Goal: Find specific page/section: Find specific page/section

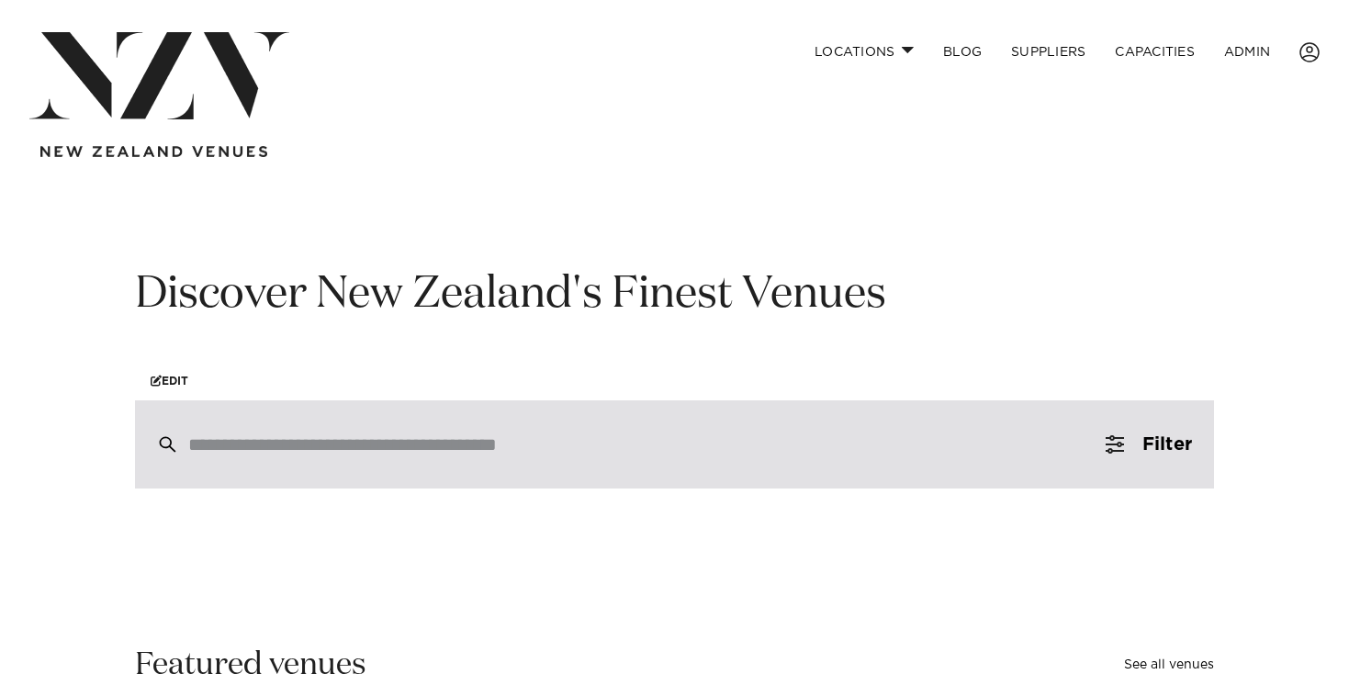
click at [285, 454] on input "search" at bounding box center [635, 444] width 894 height 20
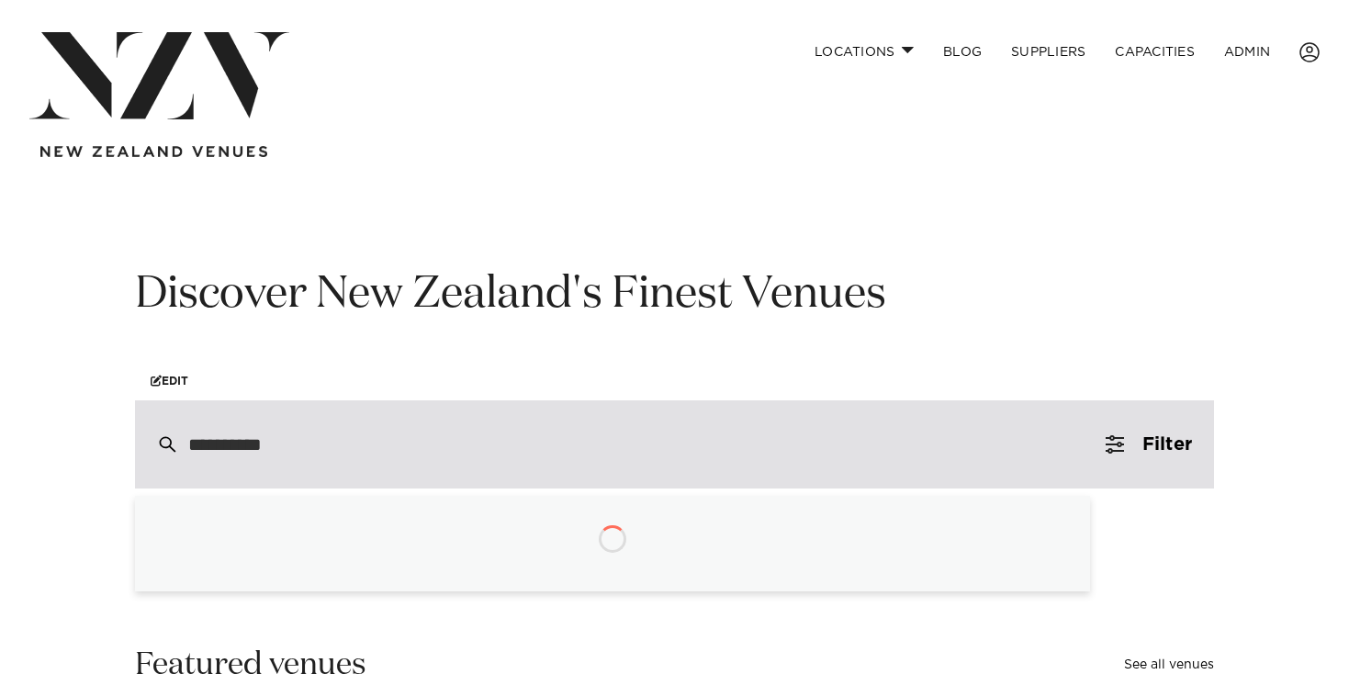
type input "**********"
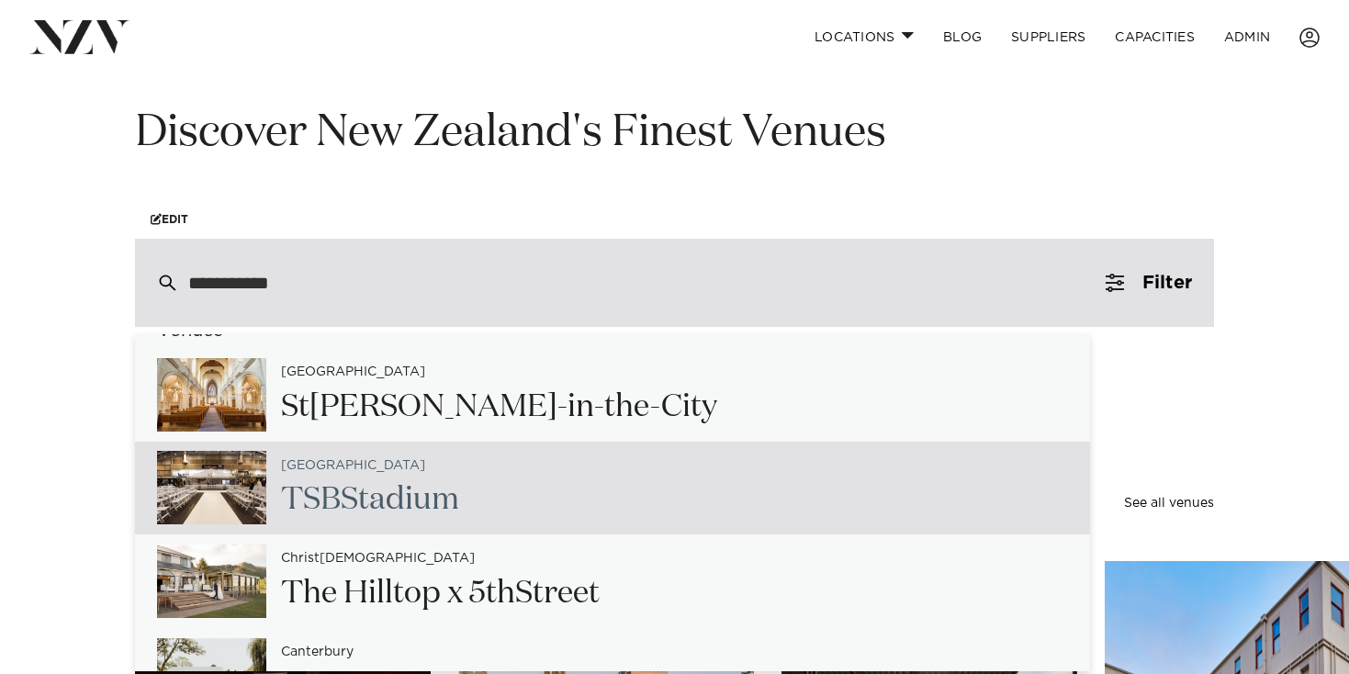
scroll to position [30, 0]
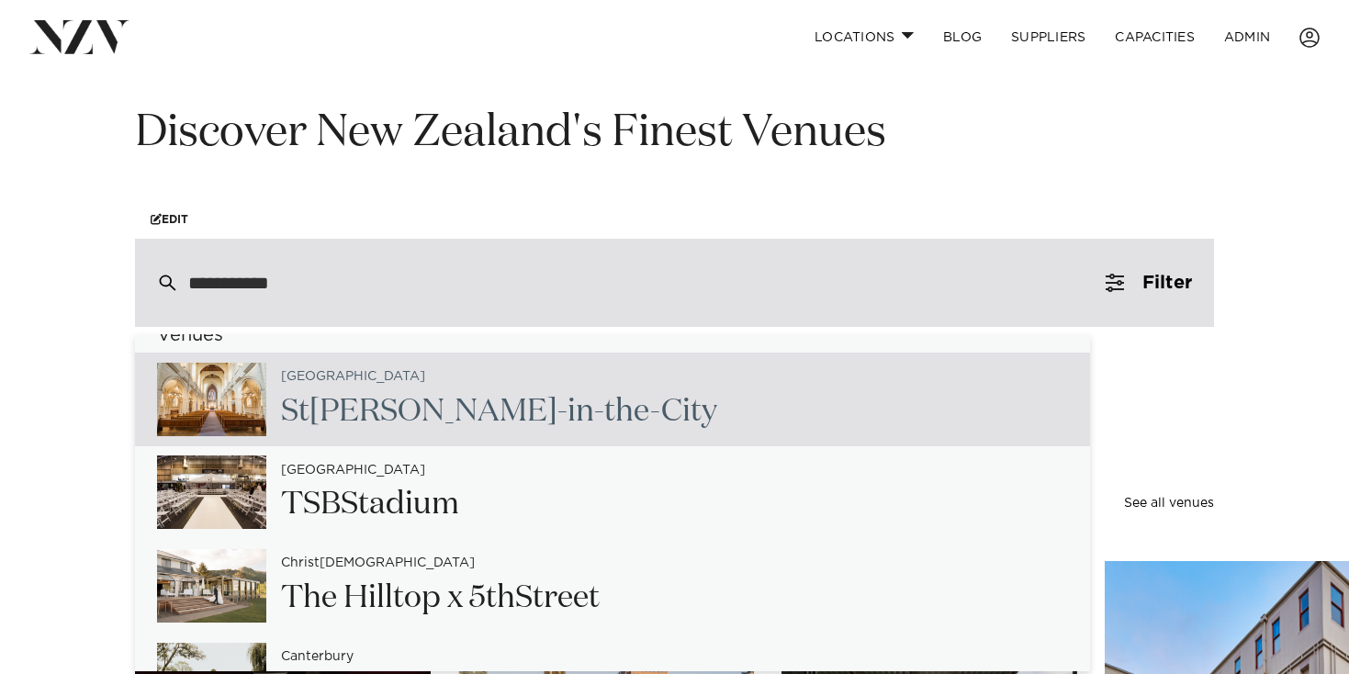
click at [396, 422] on h2 "St [PERSON_NAME]-in-[GEOGRAPHIC_DATA]" at bounding box center [499, 411] width 436 height 41
type input "**********"
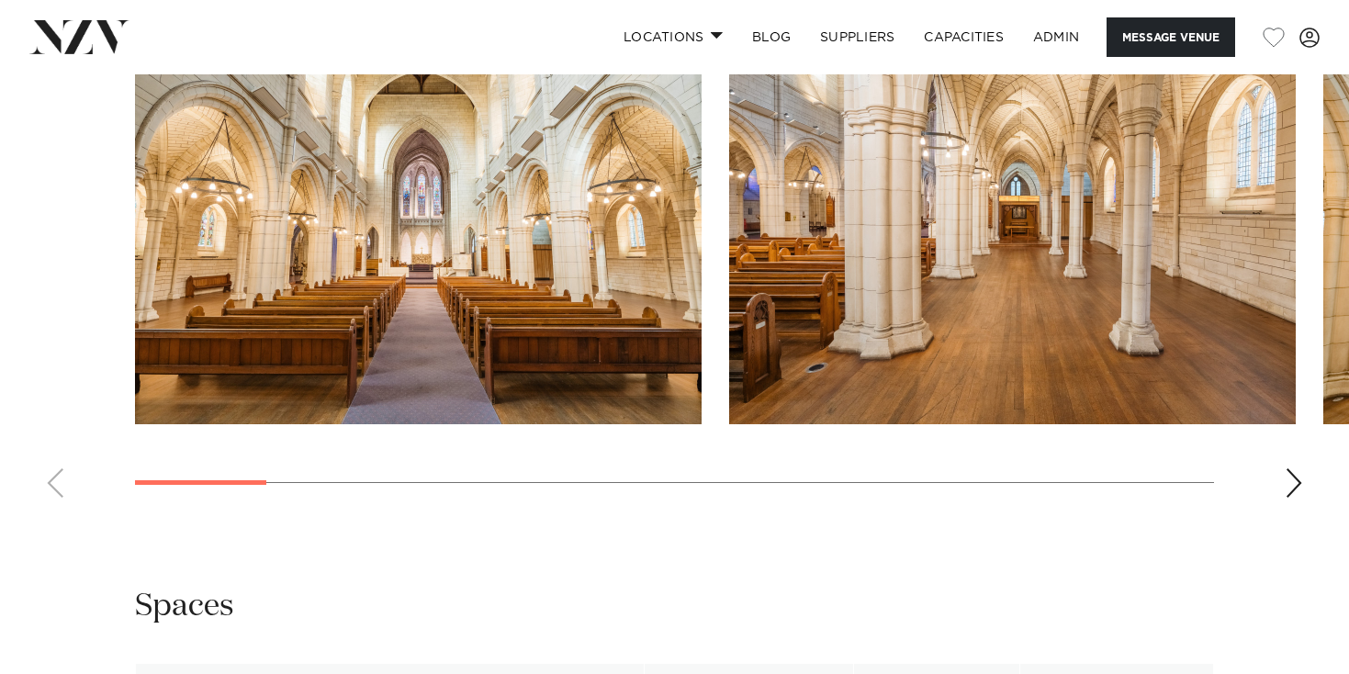
click at [396, 422] on swiper-container at bounding box center [674, 260] width 1349 height 504
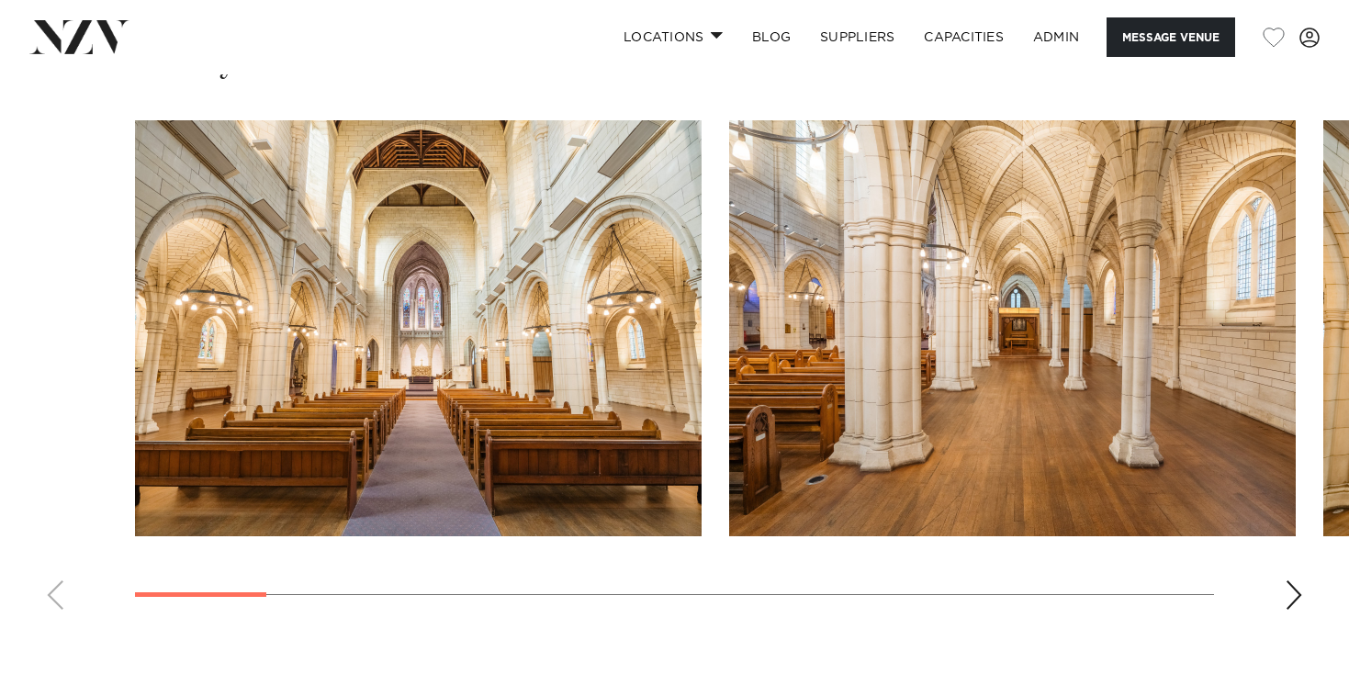
scroll to position [1671, 0]
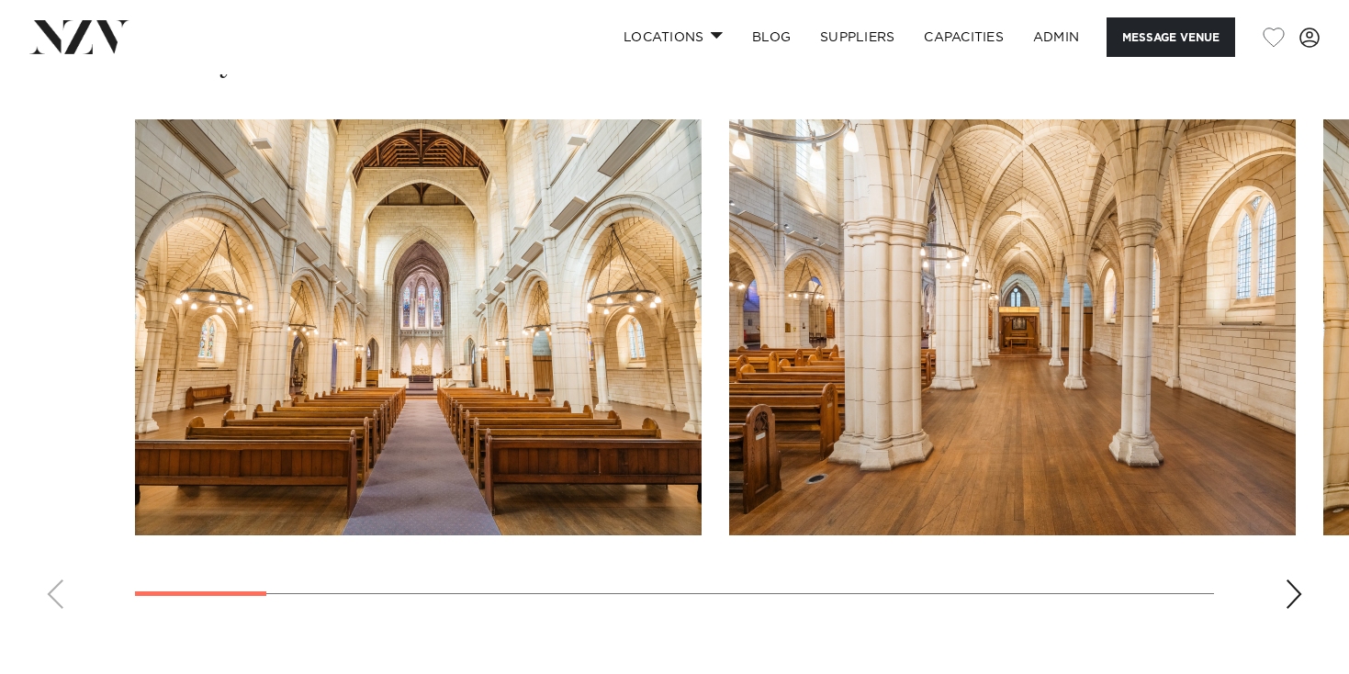
click at [1306, 543] on swiper-container at bounding box center [674, 371] width 1349 height 504
click at [1288, 579] on div "Next slide" at bounding box center [1294, 593] width 18 height 29
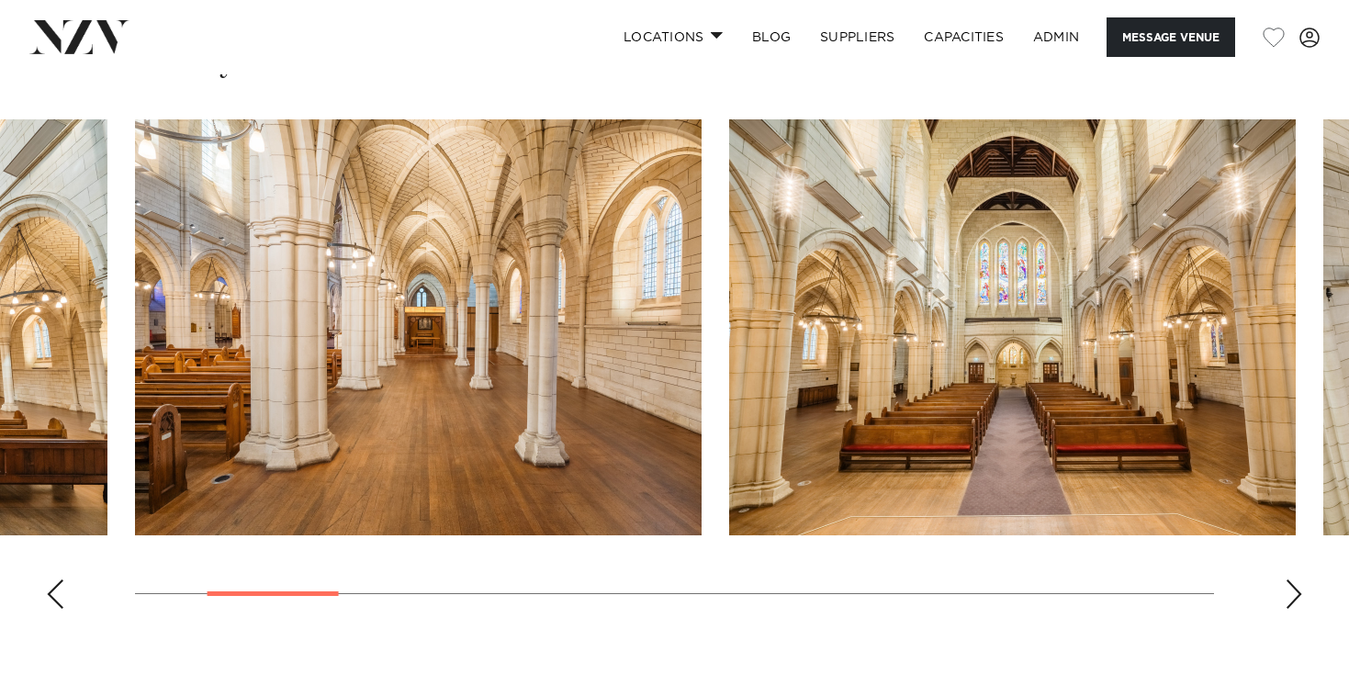
click at [1287, 579] on div "Next slide" at bounding box center [1294, 593] width 18 height 29
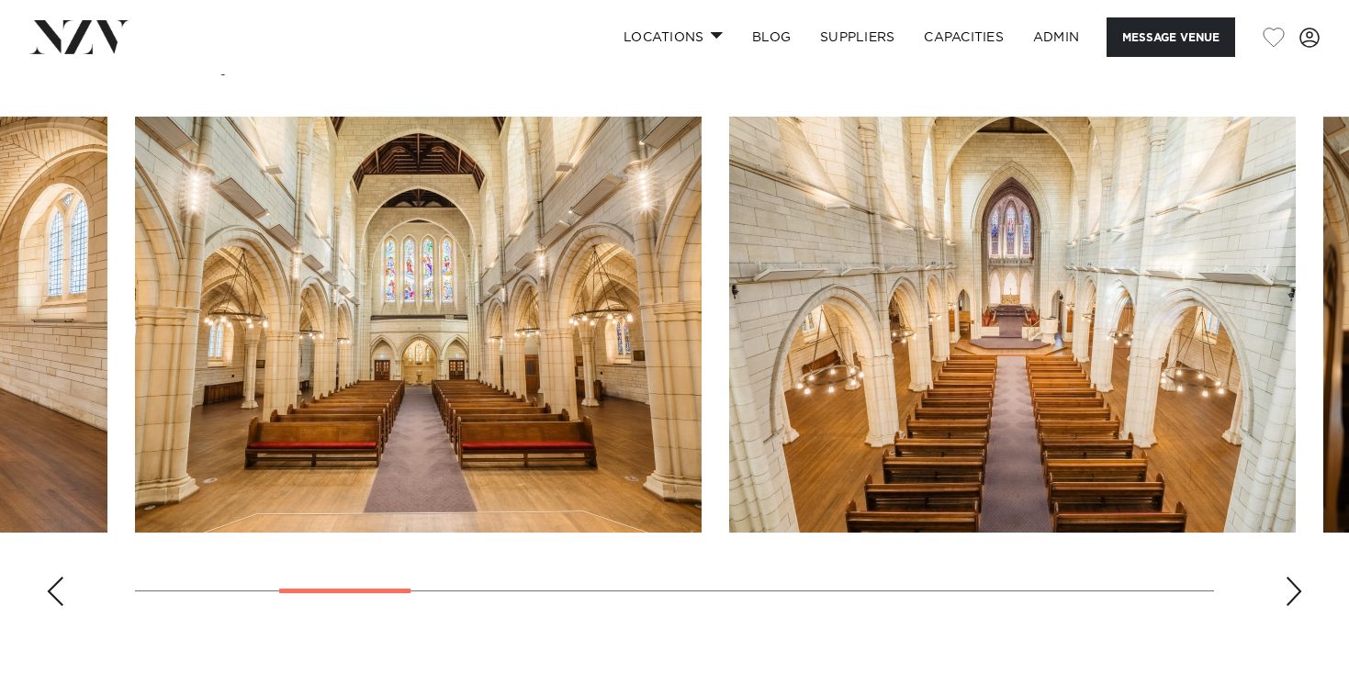
click at [1287, 577] on div "Next slide" at bounding box center [1294, 591] width 18 height 29
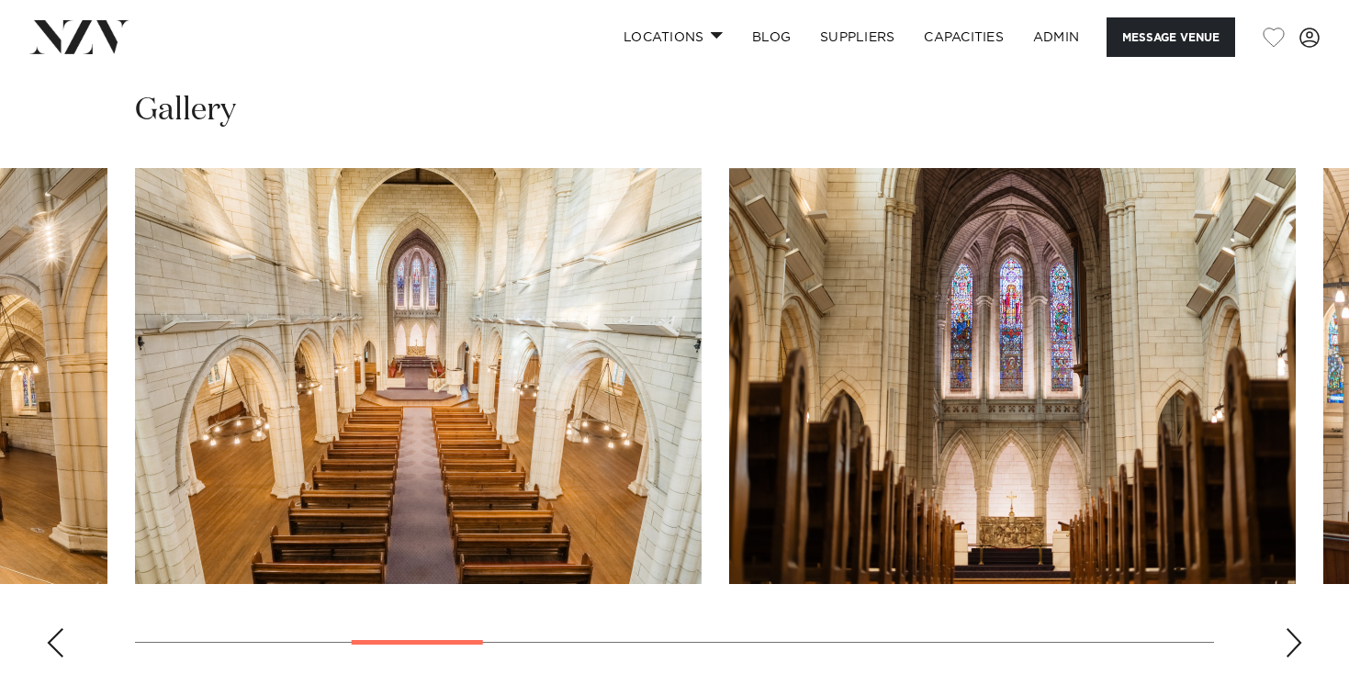
scroll to position [1620, 0]
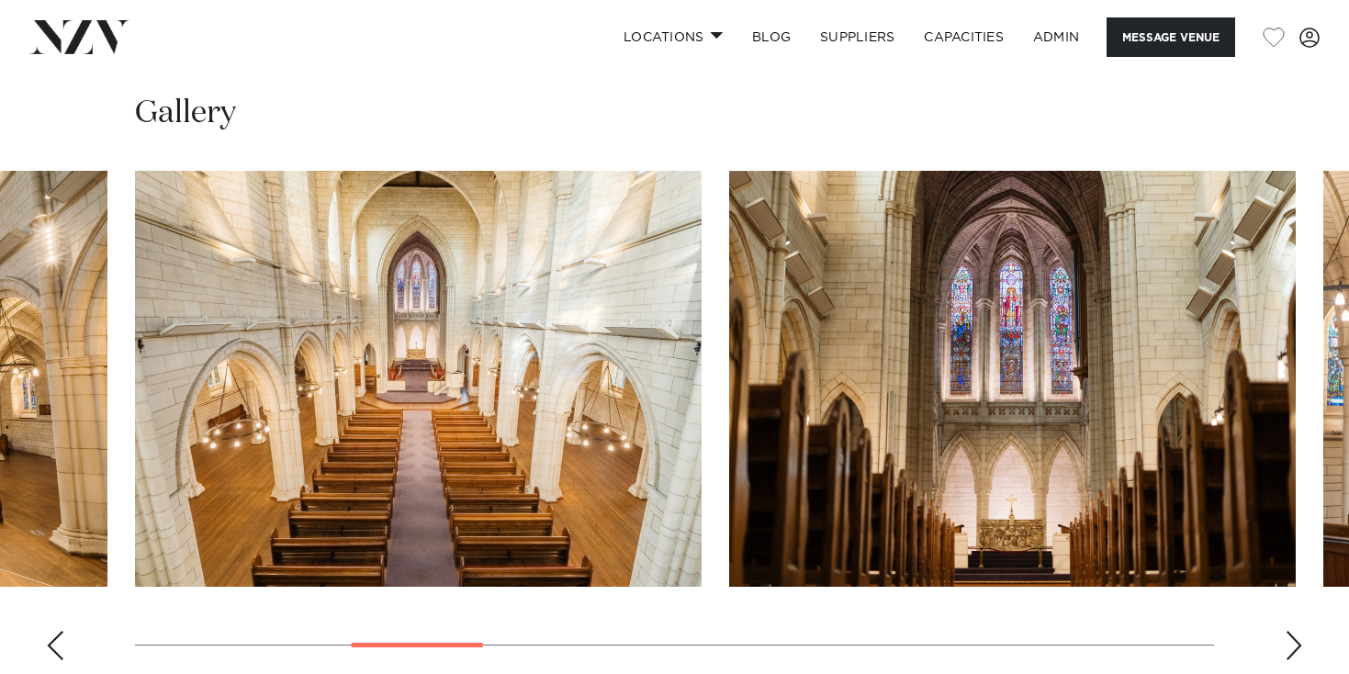
click at [1285, 631] on div "Next slide" at bounding box center [1294, 645] width 18 height 29
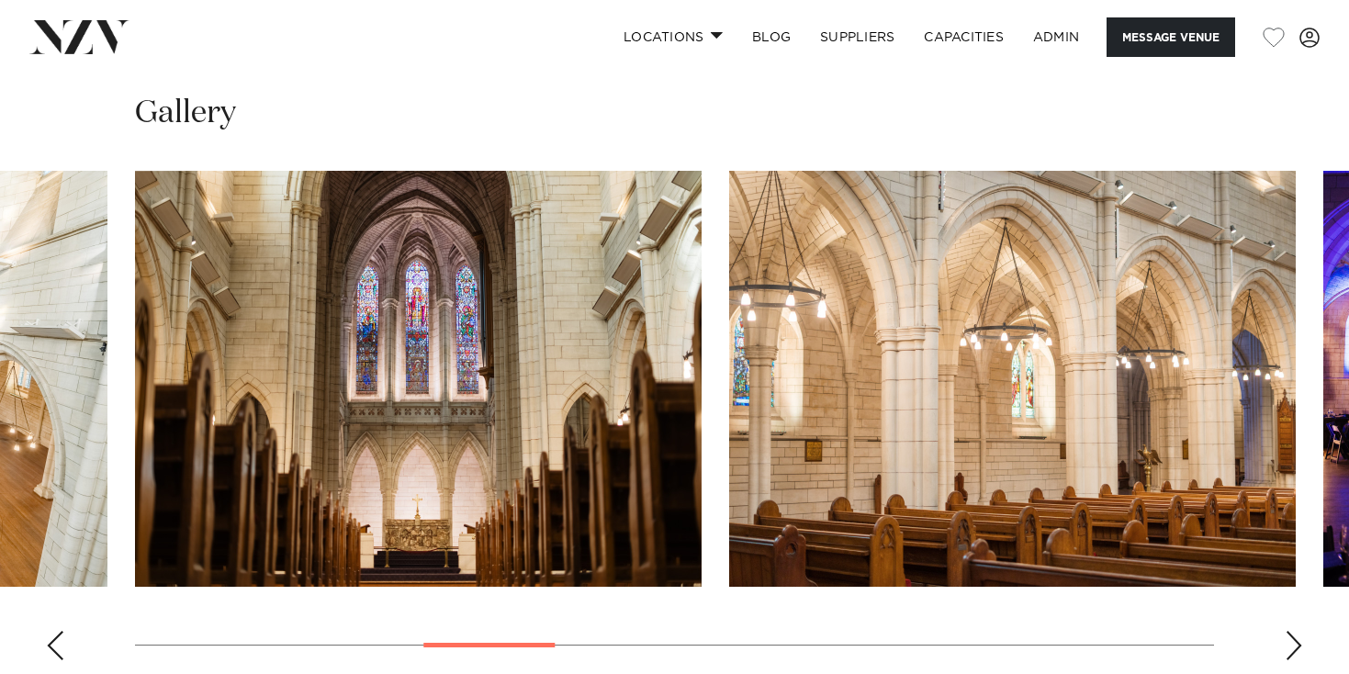
click at [1285, 631] on div "Next slide" at bounding box center [1294, 645] width 18 height 29
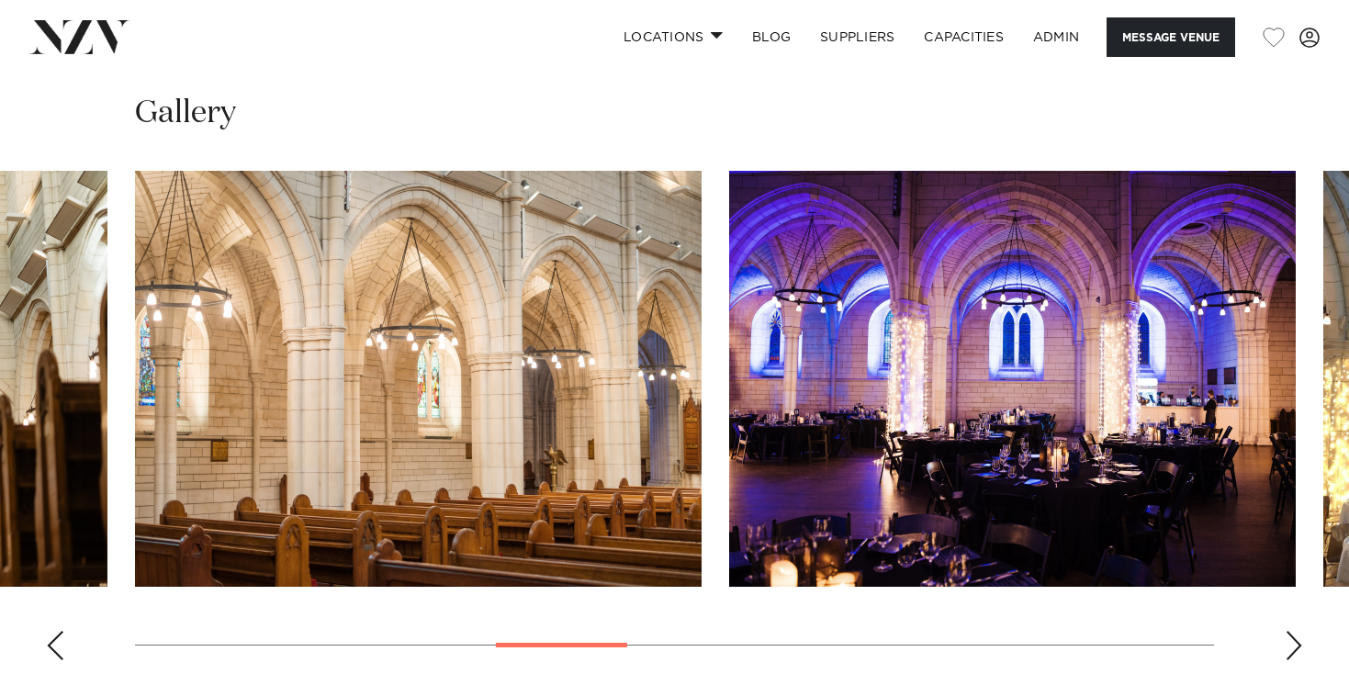
click at [1285, 631] on div "Next slide" at bounding box center [1294, 645] width 18 height 29
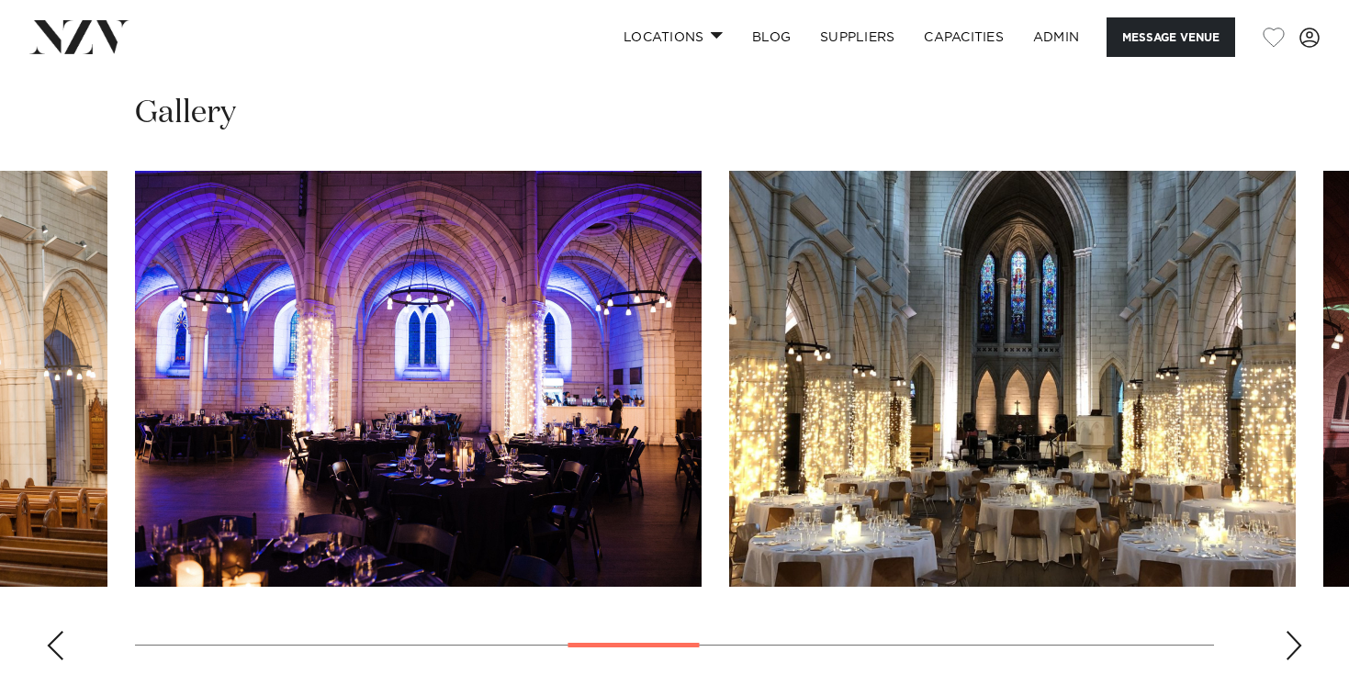
click at [1285, 631] on div "Next slide" at bounding box center [1294, 645] width 18 height 29
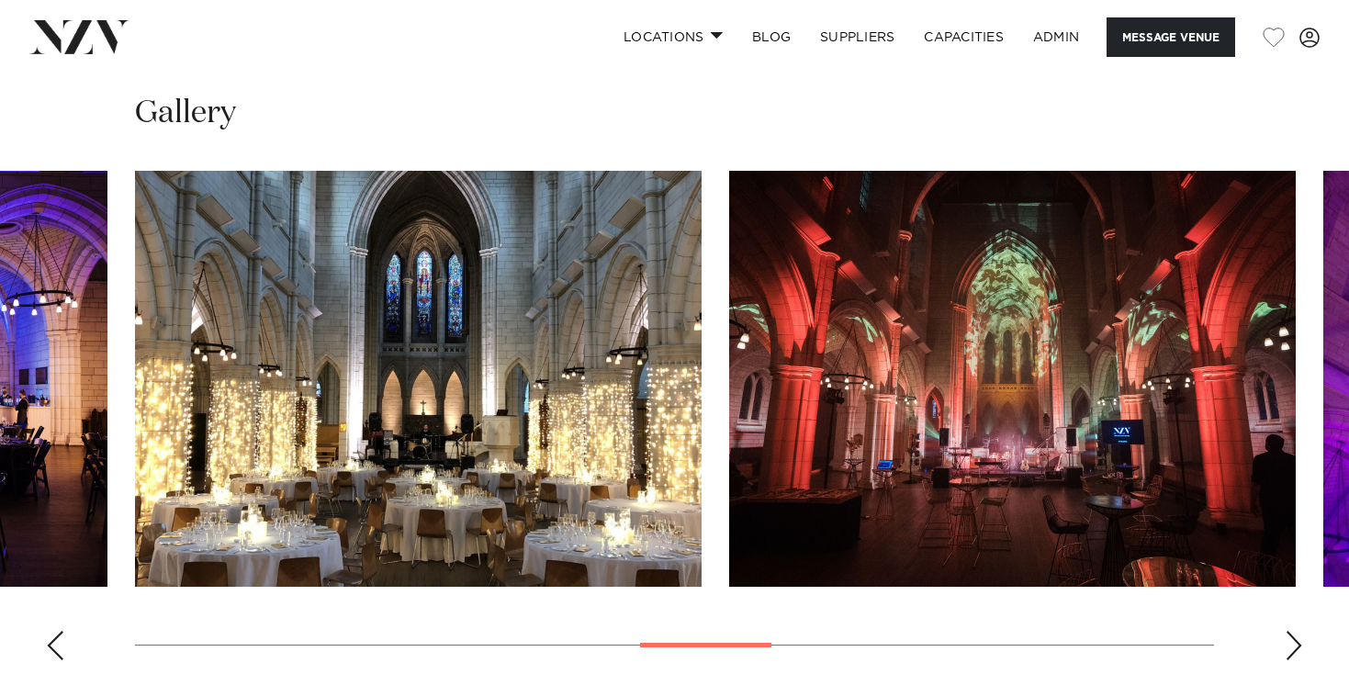
click at [1285, 631] on div "Next slide" at bounding box center [1294, 645] width 18 height 29
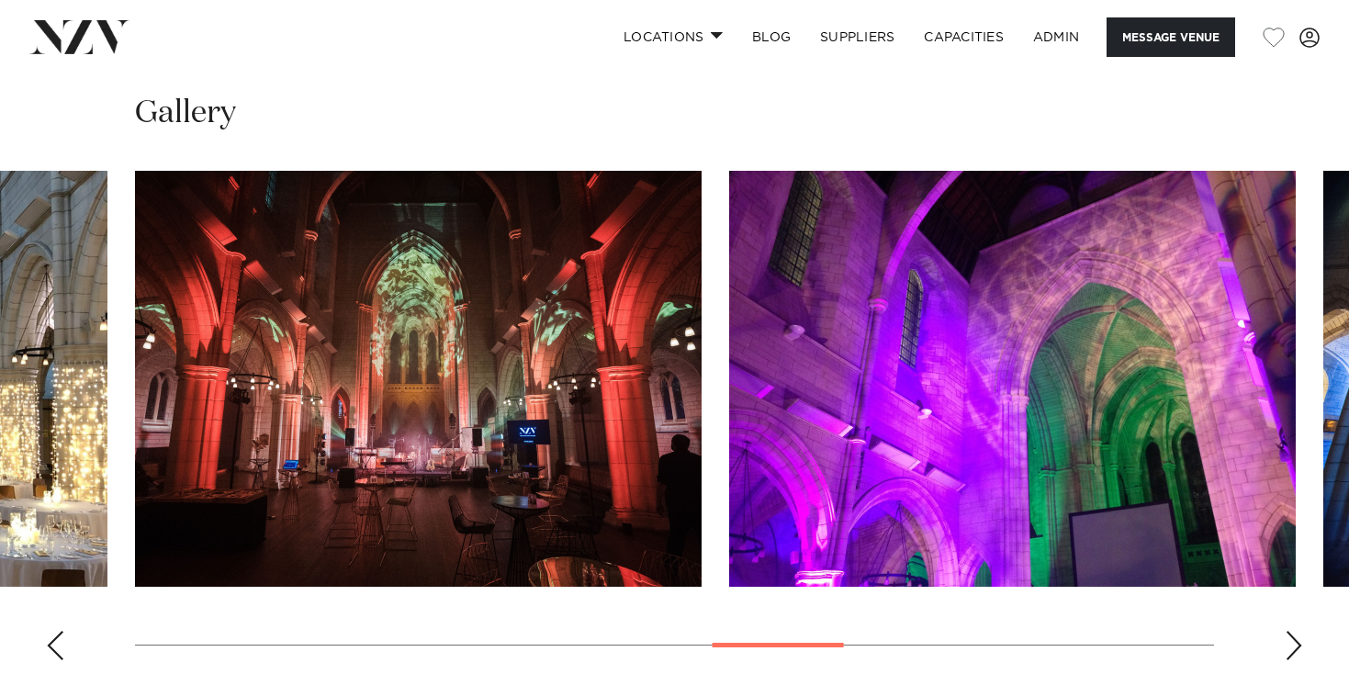
click at [1285, 631] on div "Next slide" at bounding box center [1294, 645] width 18 height 29
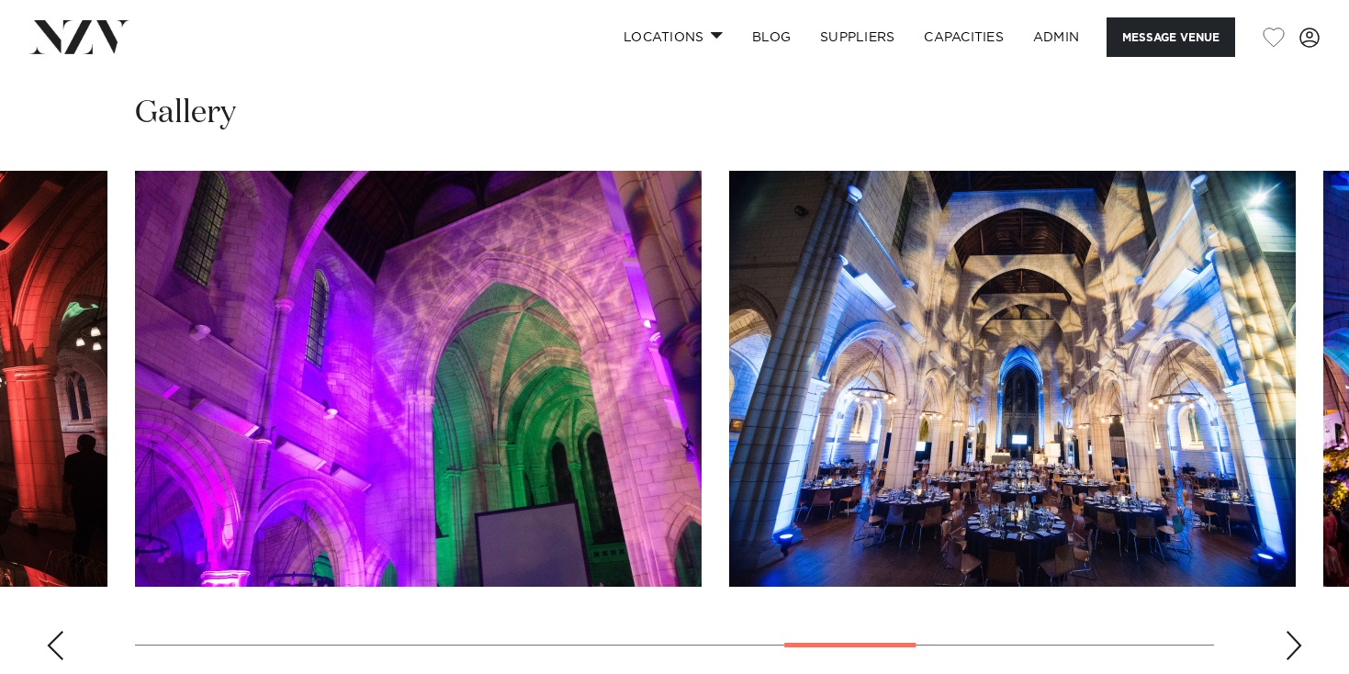
click at [1285, 631] on div "Next slide" at bounding box center [1294, 645] width 18 height 29
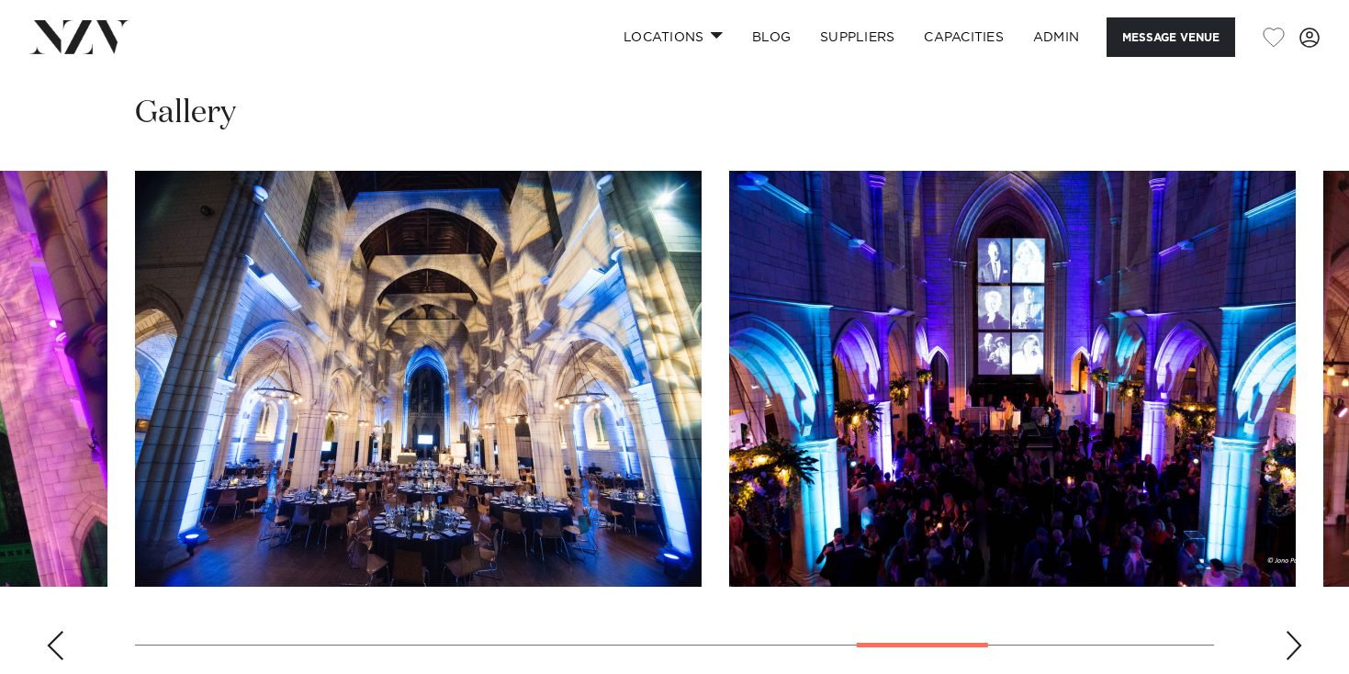
click at [1285, 631] on div "Next slide" at bounding box center [1294, 645] width 18 height 29
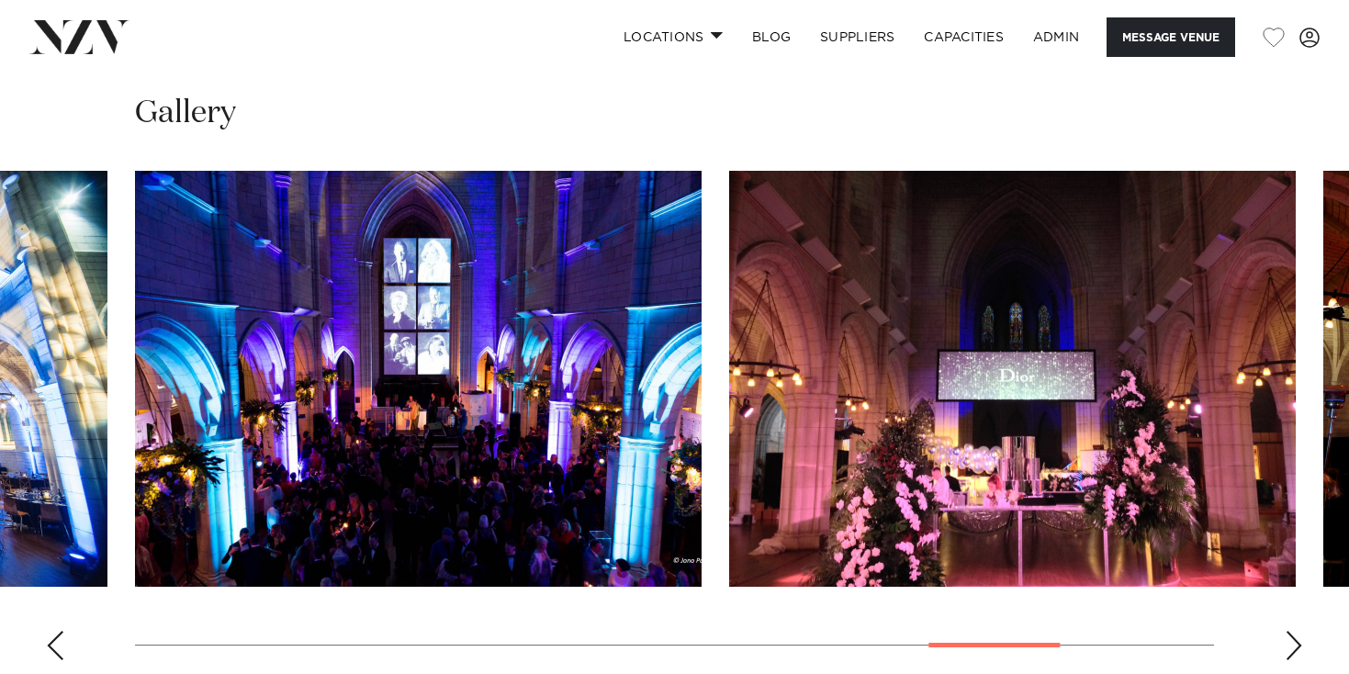
click at [1285, 631] on div "Next slide" at bounding box center [1294, 645] width 18 height 29
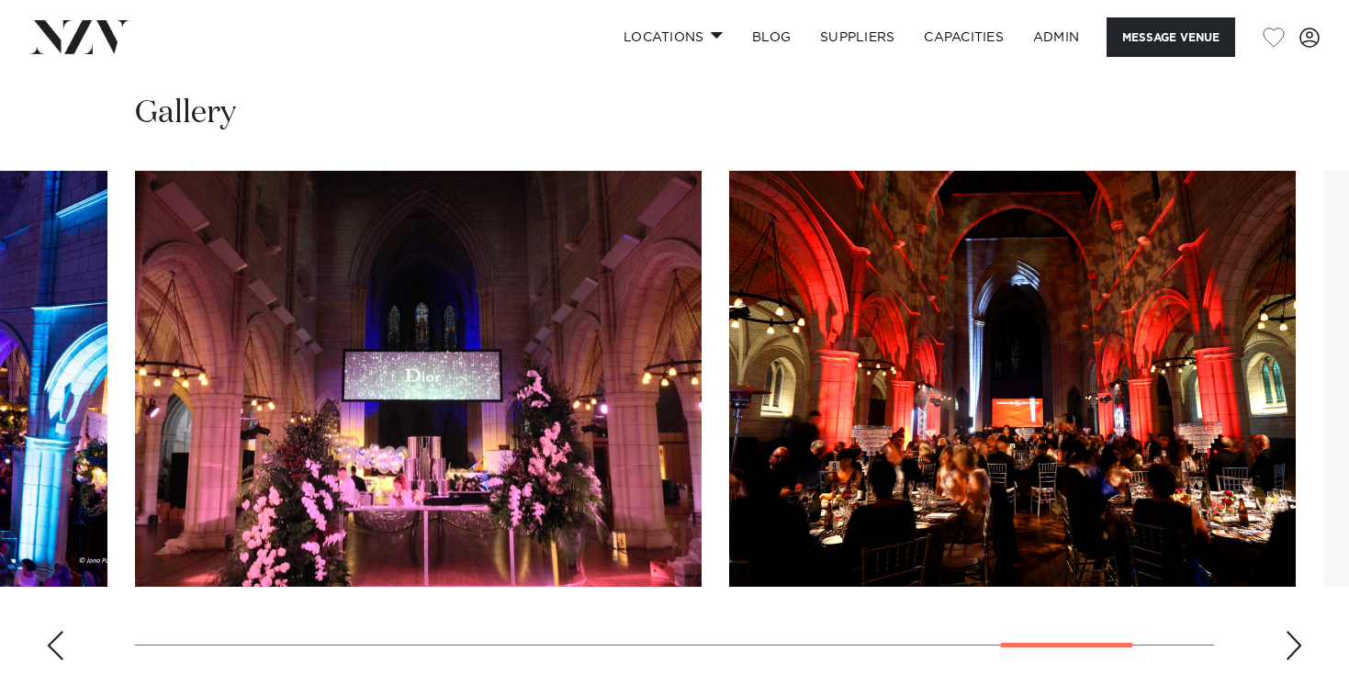
click at [1285, 631] on div "Next slide" at bounding box center [1294, 645] width 18 height 29
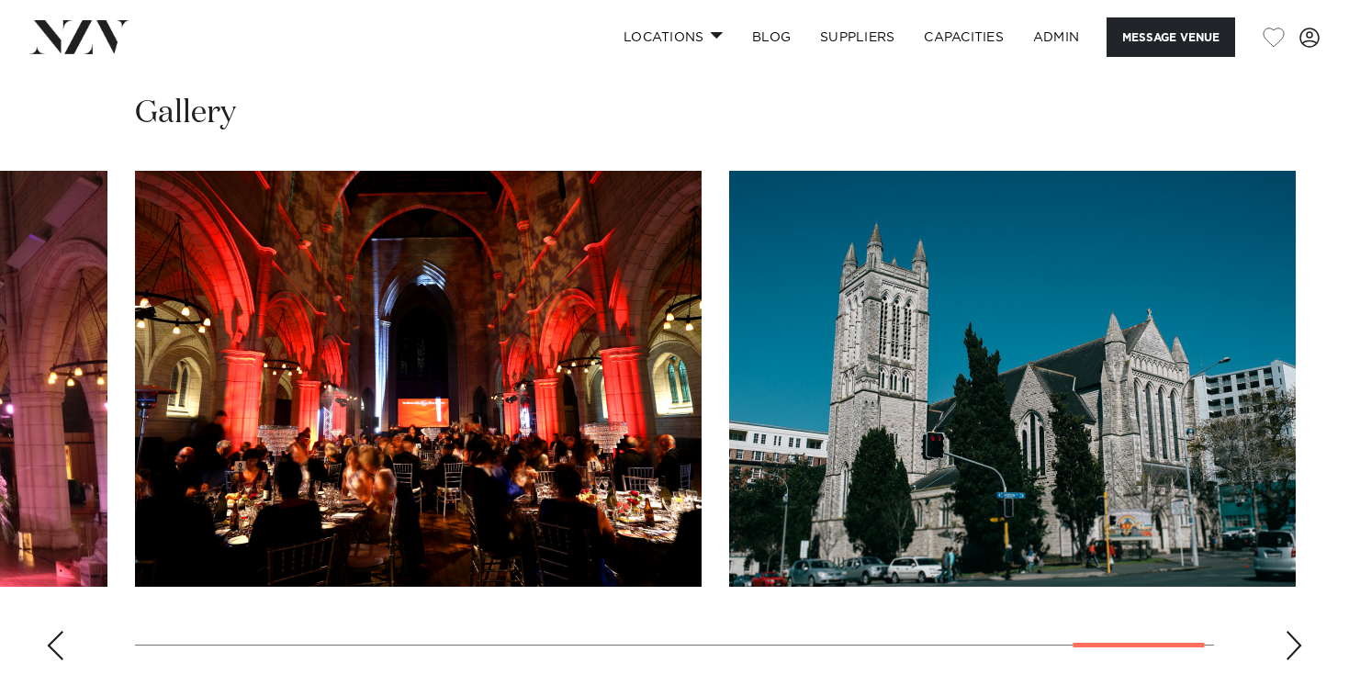
click at [1285, 631] on div "Next slide" at bounding box center [1294, 645] width 18 height 29
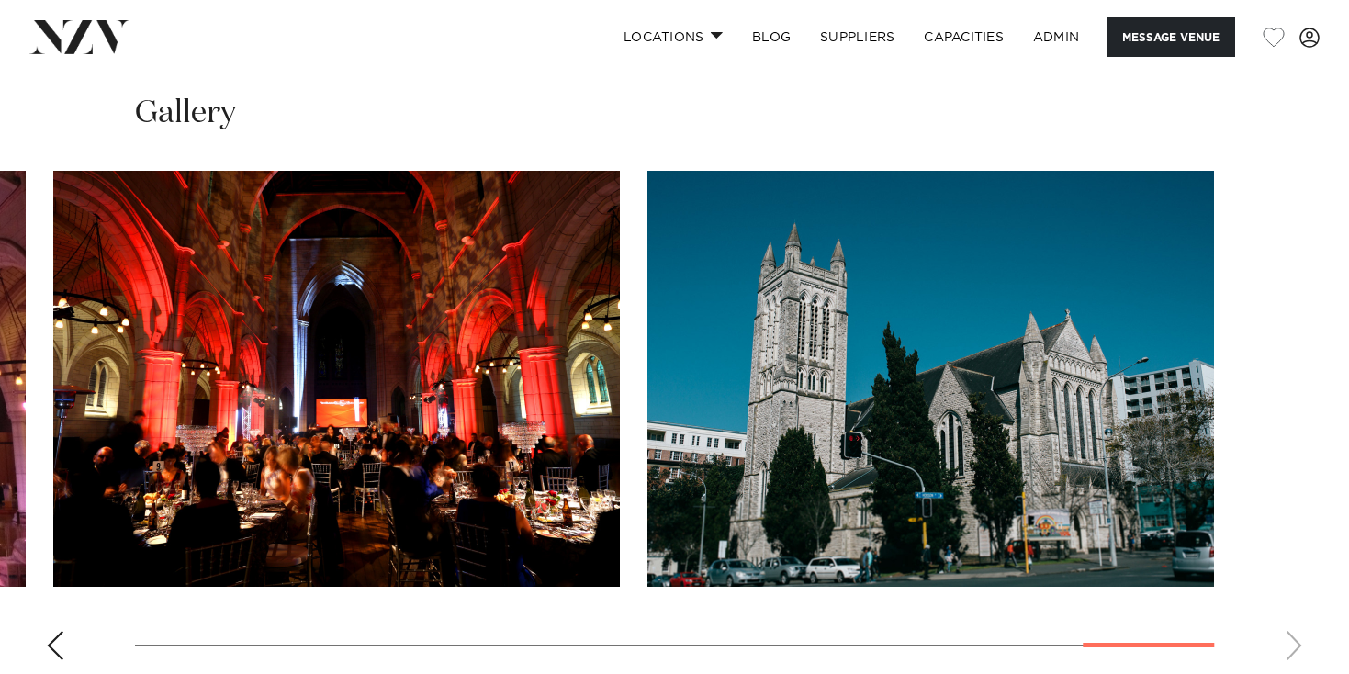
click at [67, 587] on swiper-container at bounding box center [674, 423] width 1349 height 504
click at [62, 631] on div "Previous slide" at bounding box center [55, 645] width 18 height 29
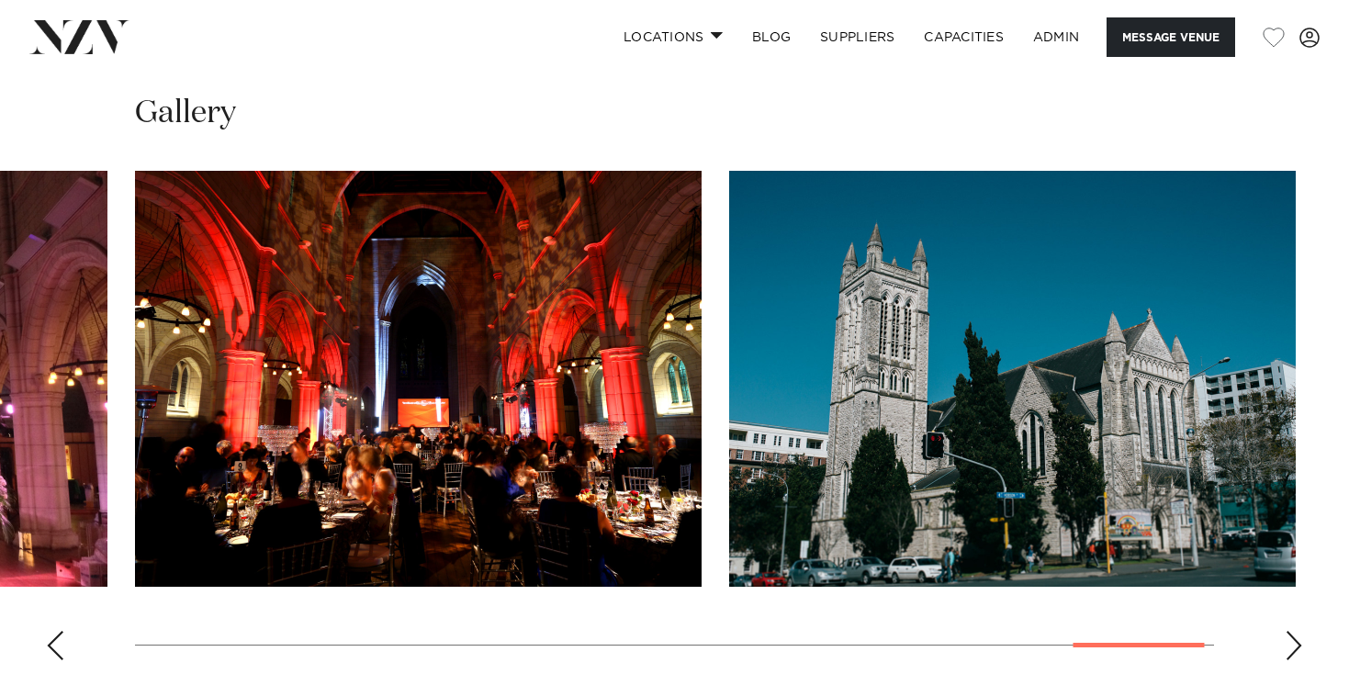
click at [62, 631] on div "Previous slide" at bounding box center [55, 645] width 18 height 29
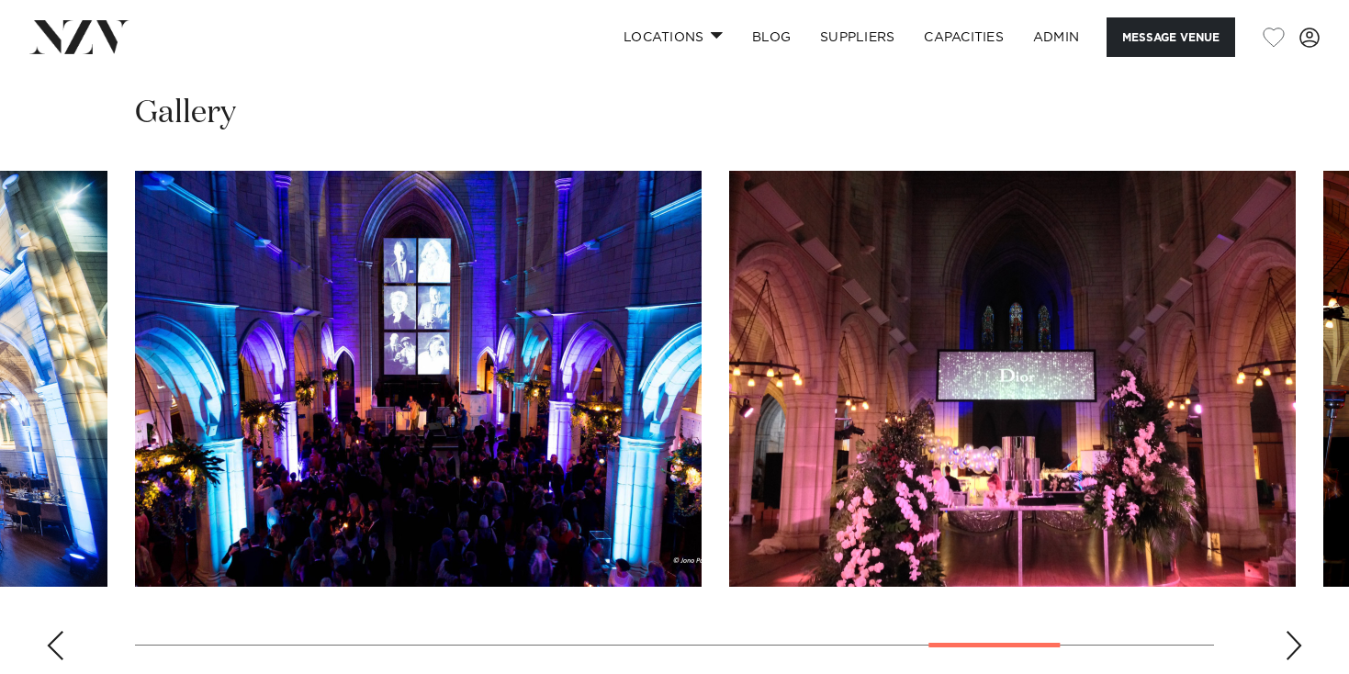
click at [62, 631] on div "Previous slide" at bounding box center [55, 645] width 18 height 29
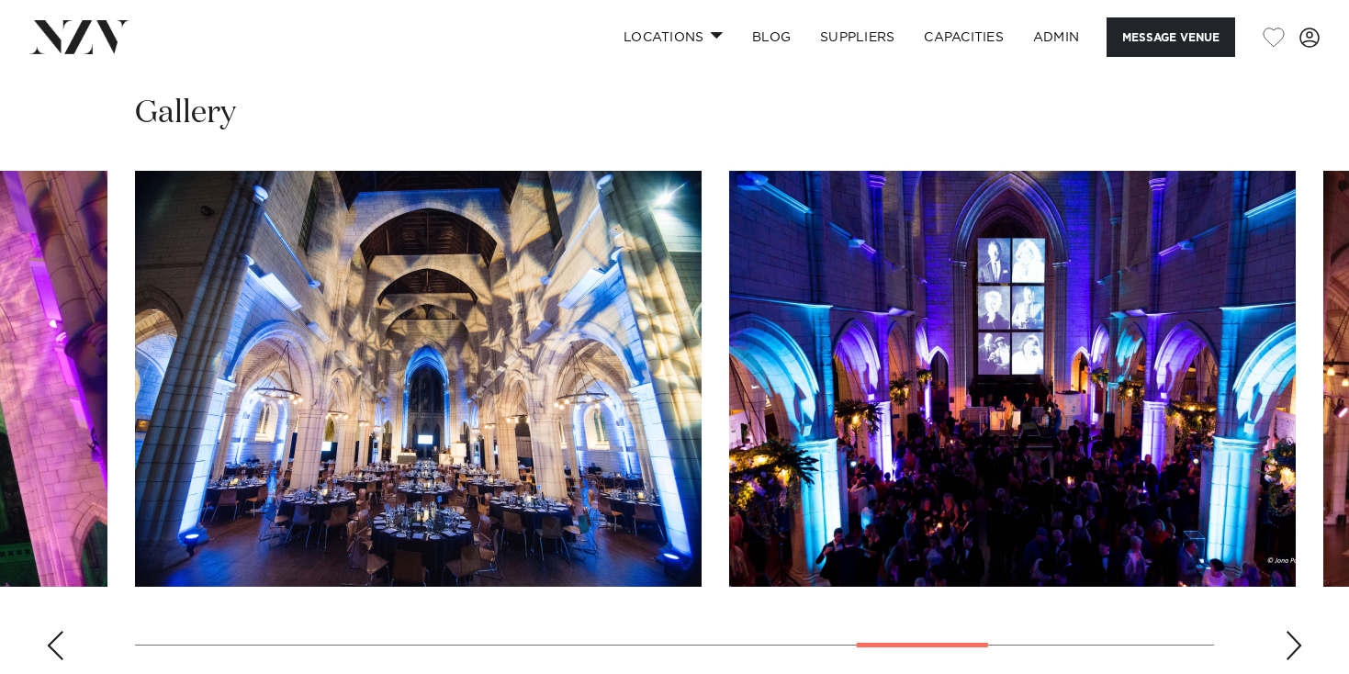
click at [62, 631] on div "Previous slide" at bounding box center [55, 645] width 18 height 29
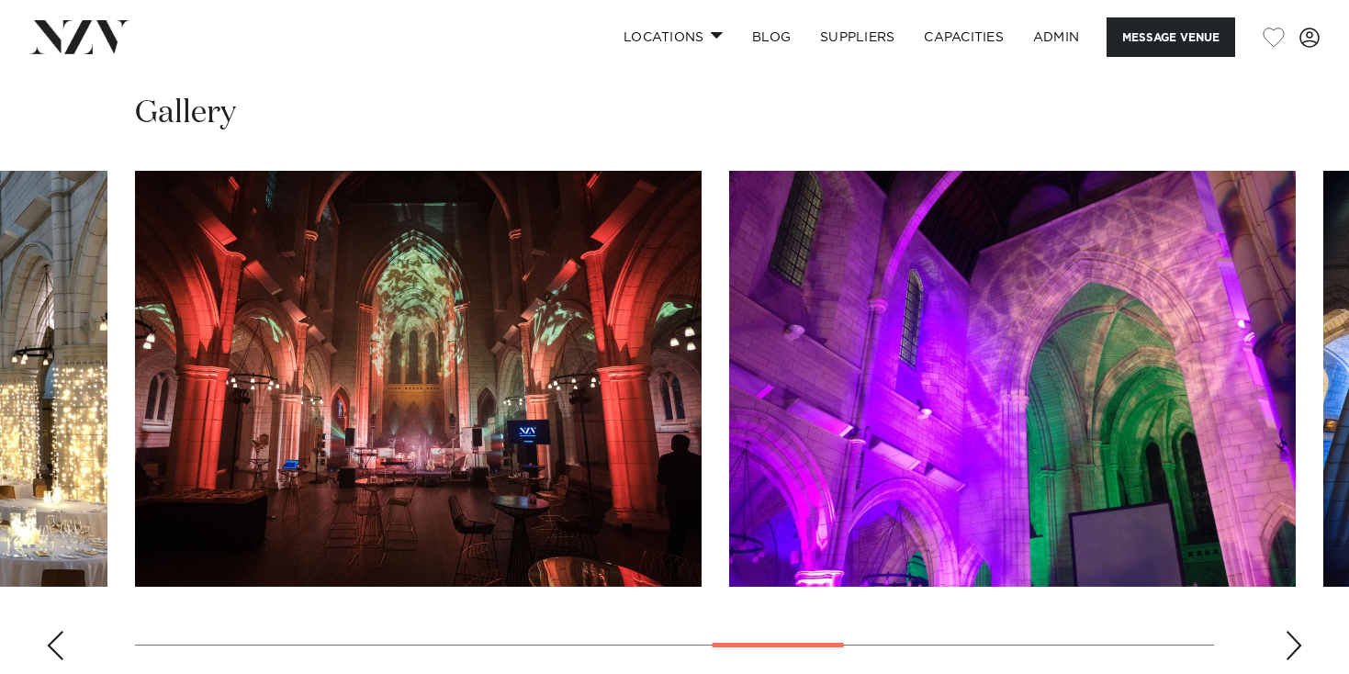
click at [62, 631] on div "Previous slide" at bounding box center [55, 645] width 18 height 29
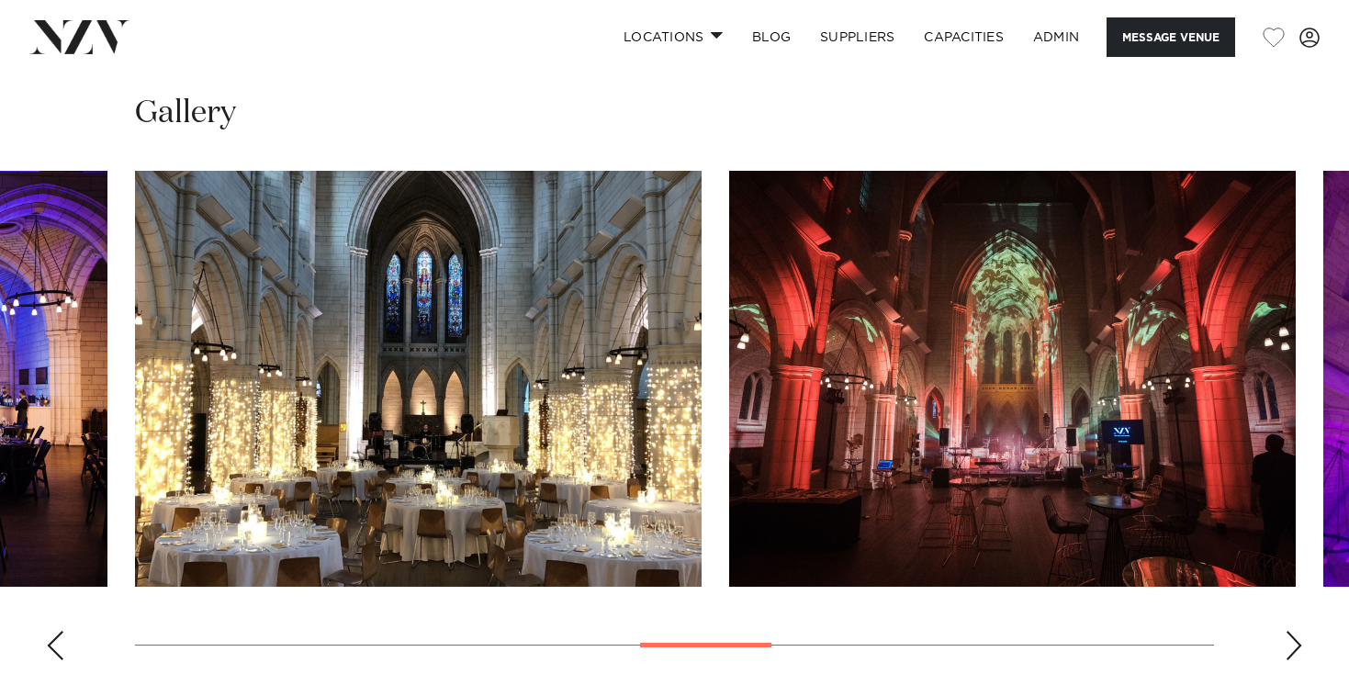
click at [62, 631] on div "Previous slide" at bounding box center [55, 645] width 18 height 29
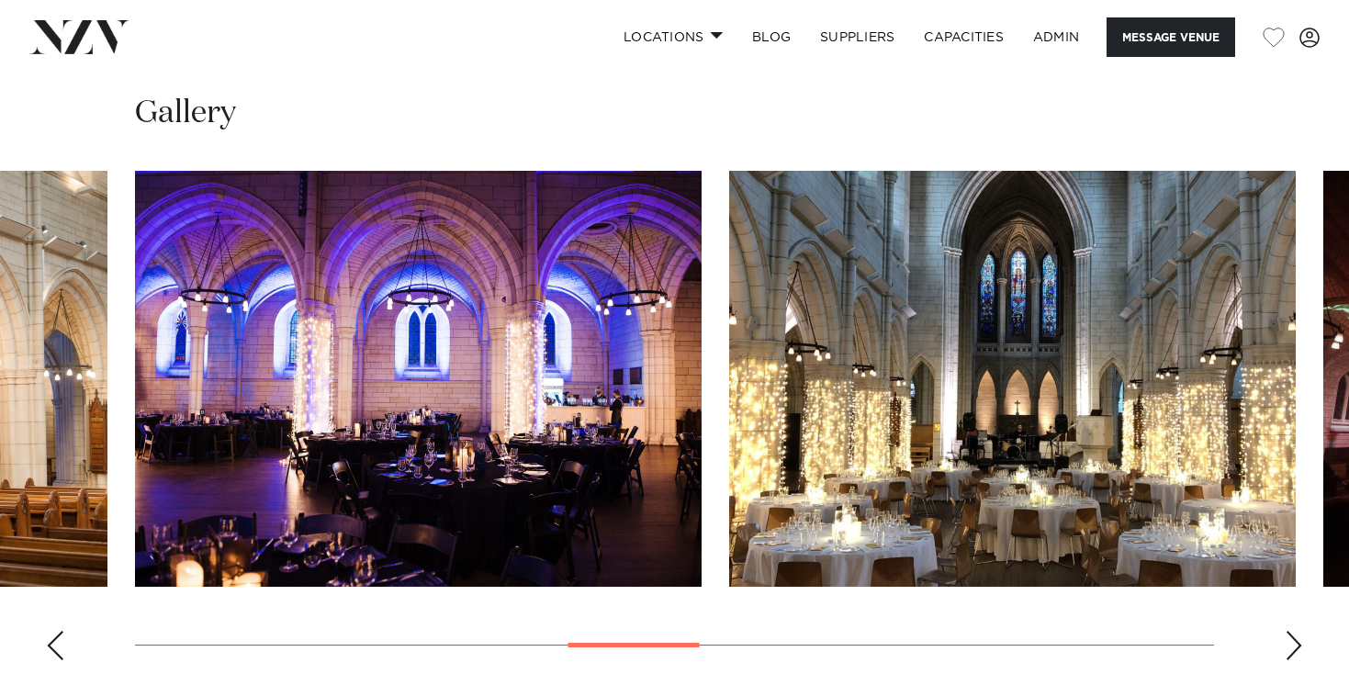
click at [62, 631] on div "Previous slide" at bounding box center [55, 645] width 18 height 29
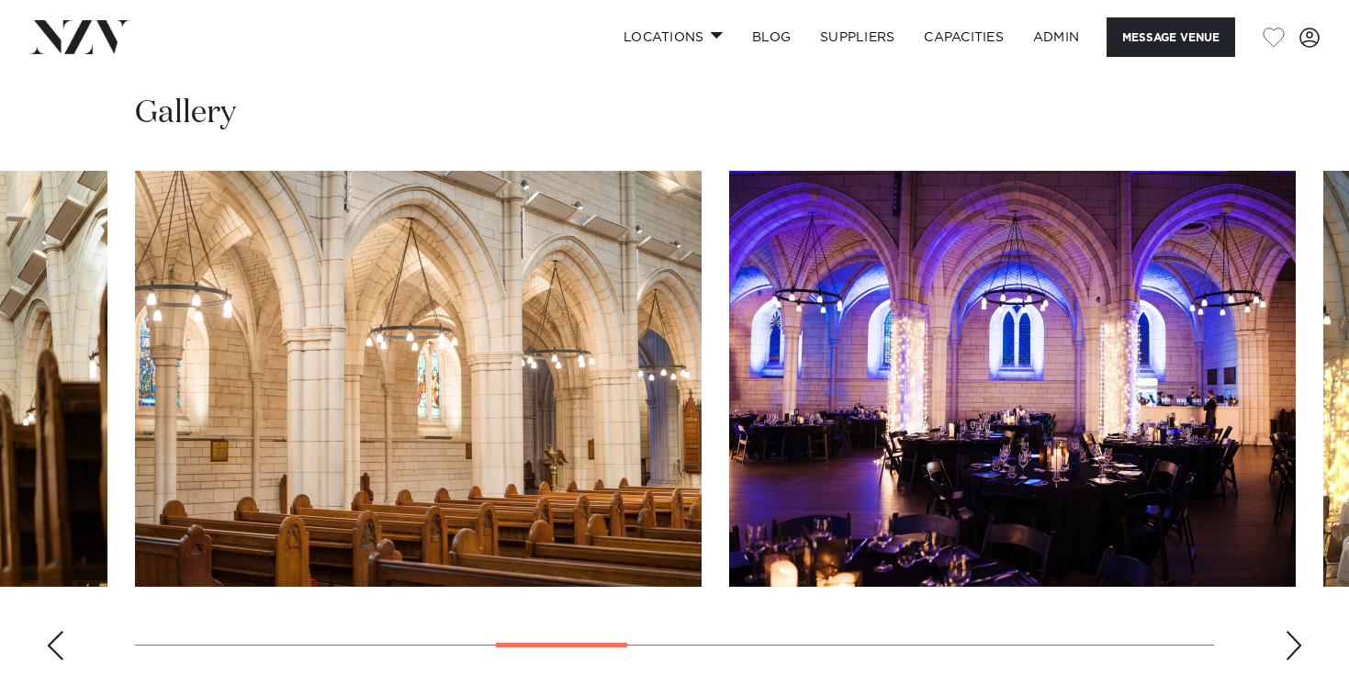
click at [62, 631] on div "Previous slide" at bounding box center [55, 645] width 18 height 29
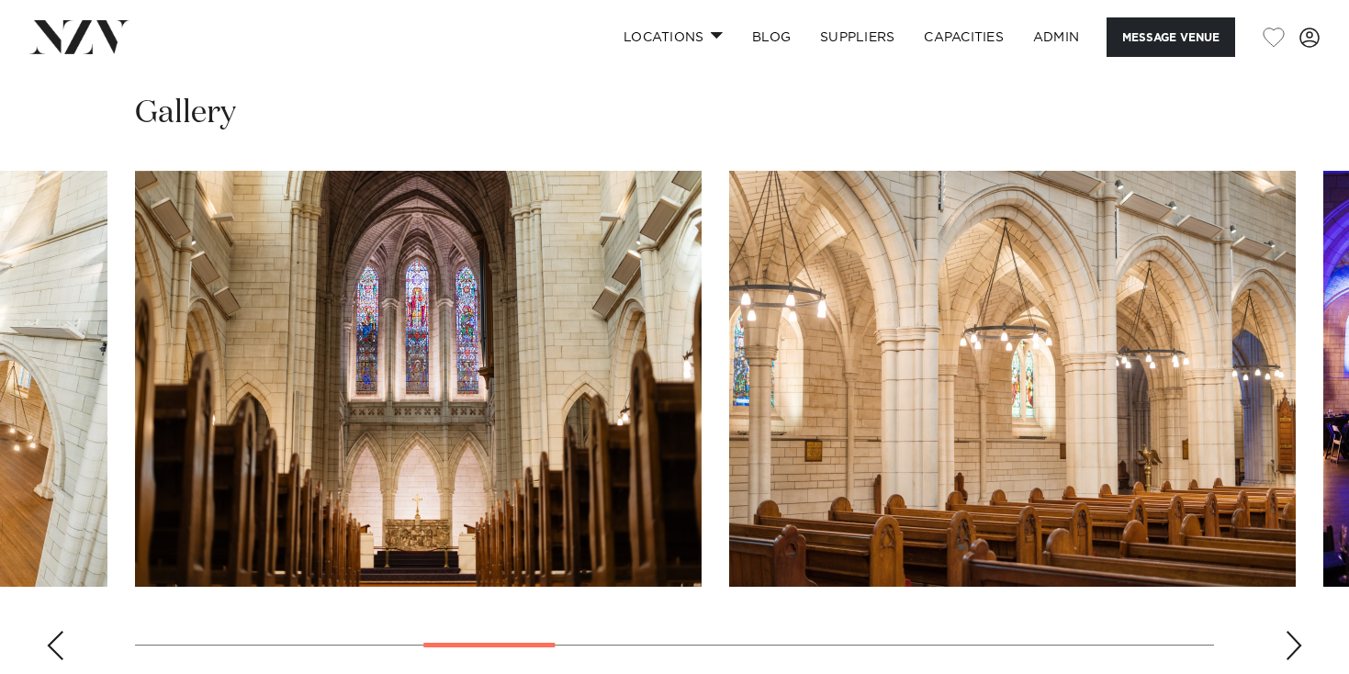
click at [62, 631] on div "Previous slide" at bounding box center [55, 645] width 18 height 29
